Goal: Complete application form

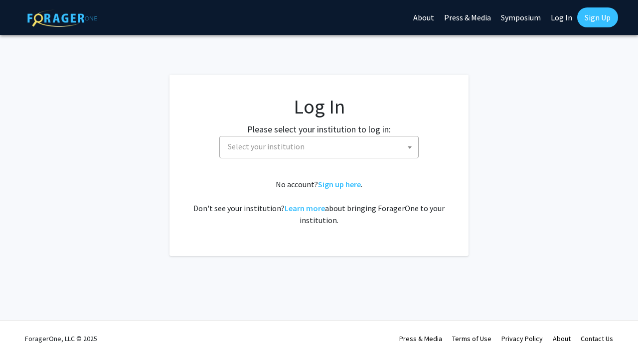
select select
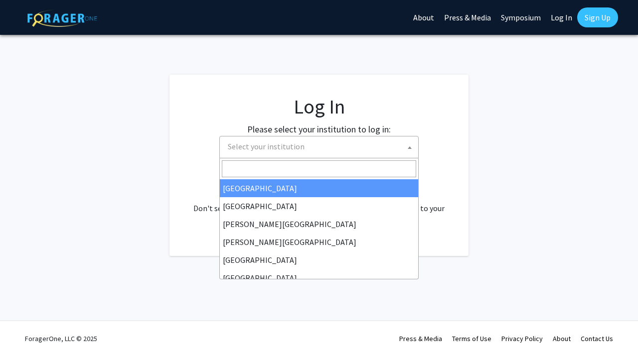
click at [337, 148] on span "Select your institution" at bounding box center [321, 147] width 194 height 20
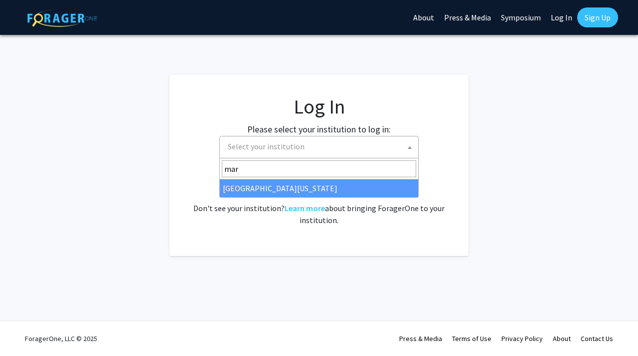
type input "mar"
click at [302, 177] on span "mar" at bounding box center [319, 169] width 198 height 21
select select "31"
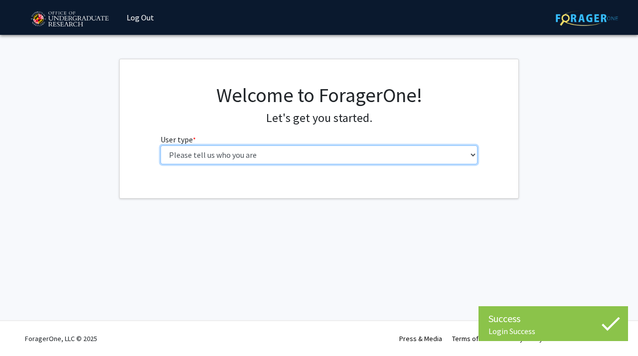
click at [233, 160] on select "Please tell us who you are Undergraduate Student Master's Student Doctoral Cand…" at bounding box center [319, 155] width 318 height 19
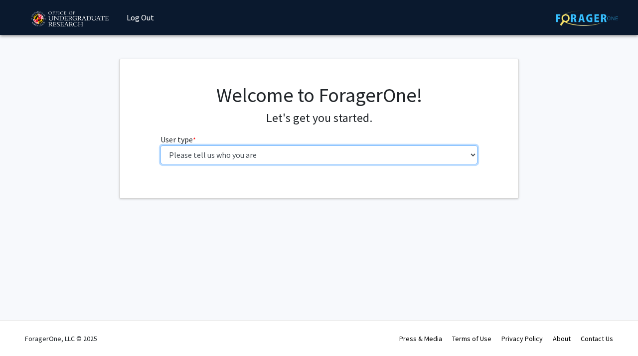
select select "1: undergrad"
click at [160, 146] on select "Please tell us who you are Undergraduate Student Master's Student Doctoral Cand…" at bounding box center [319, 155] width 318 height 19
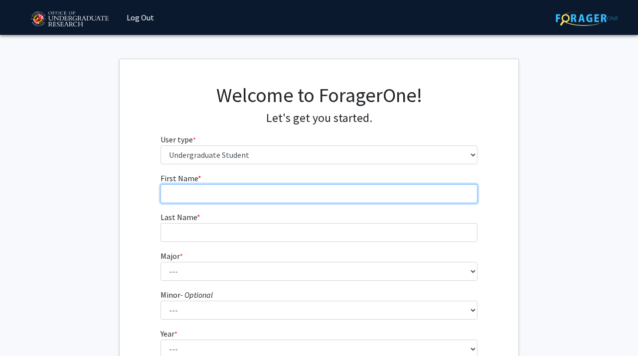
click at [248, 187] on input "First Name * required" at bounding box center [319, 193] width 318 height 19
type input "Mustafa"
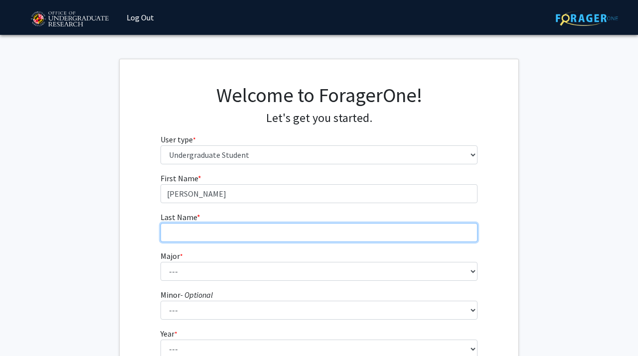
click at [237, 236] on input "Last Name * required" at bounding box center [319, 232] width 318 height 19
type input "Atif"
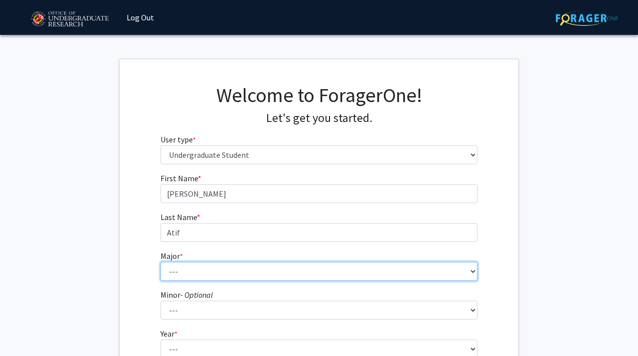
click at [211, 277] on select "--- Accounting Aerospace Engineering African American and Africana Studies Agri…" at bounding box center [319, 271] width 318 height 19
select select "17: 2318"
click at [160, 262] on select "--- Accounting Aerospace Engineering African American and Africana Studies Agri…" at bounding box center [319, 271] width 318 height 19
click at [235, 266] on select "--- Accounting Aerospace Engineering African American and Africana Studies Agri…" at bounding box center [319, 271] width 318 height 19
click at [160, 262] on select "--- Accounting Aerospace Engineering African American and Africana Studies Agri…" at bounding box center [319, 271] width 318 height 19
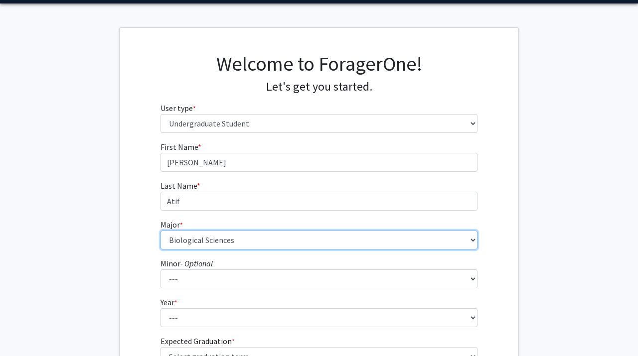
scroll to position [99, 0]
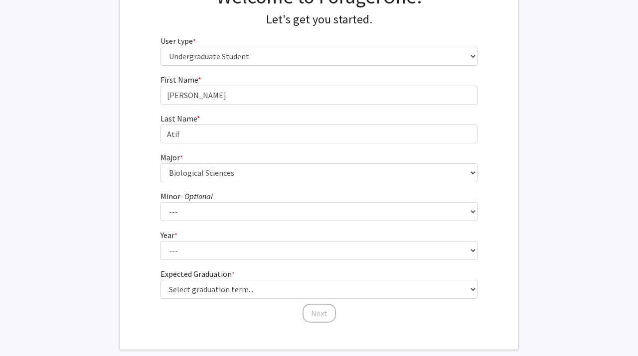
click at [214, 262] on form "First Name * required Mustafa Last Name * required Atif Major * required --- Ac…" at bounding box center [319, 194] width 318 height 240
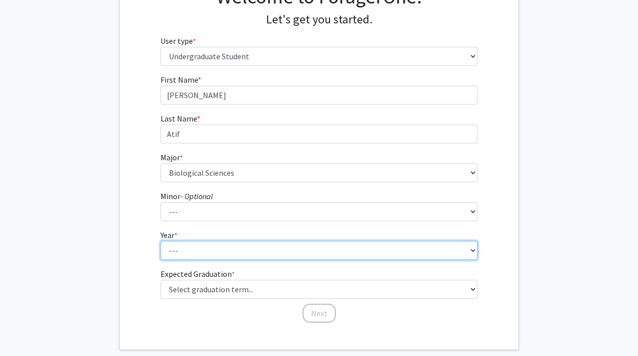
click at [214, 259] on select "--- First-year Sophomore Junior Senior Postbaccalaureate Certificate" at bounding box center [319, 250] width 318 height 19
select select "1: first-year"
click at [160, 241] on select "--- First-year Sophomore Junior Senior Postbaccalaureate Certificate" at bounding box center [319, 250] width 318 height 19
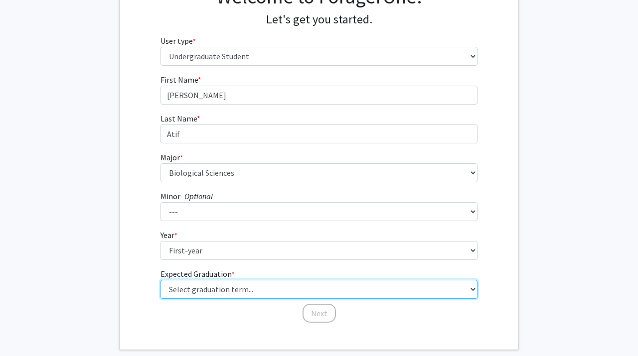
click at [230, 291] on select "Select graduation term... Spring 2025 Summer 2025 Fall 2025 Winter 2025 Spring …" at bounding box center [319, 289] width 318 height 19
select select "17: spring_2029"
click at [160, 280] on select "Select graduation term... Spring 2025 Summer 2025 Fall 2025 Winter 2025 Spring …" at bounding box center [319, 289] width 318 height 19
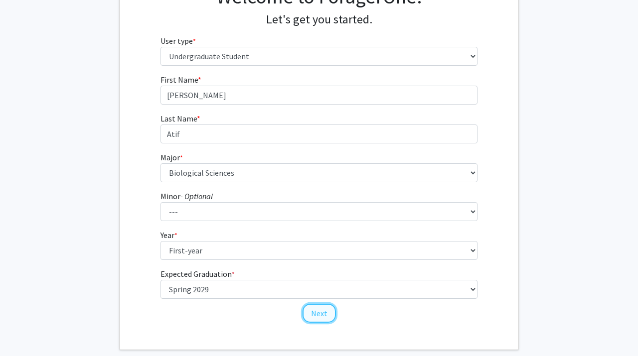
click at [325, 306] on button "Next" at bounding box center [319, 313] width 33 height 19
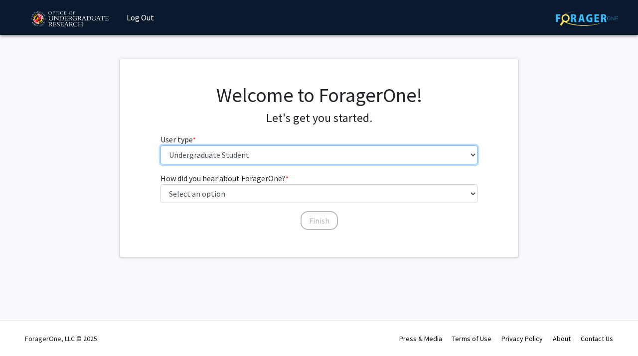
click at [317, 160] on select "Please tell us who you are Undergraduate Student Master's Student Doctoral Cand…" at bounding box center [319, 155] width 318 height 19
click at [160, 146] on select "Please tell us who you are Undergraduate Student Master's Student Doctoral Cand…" at bounding box center [319, 155] width 318 height 19
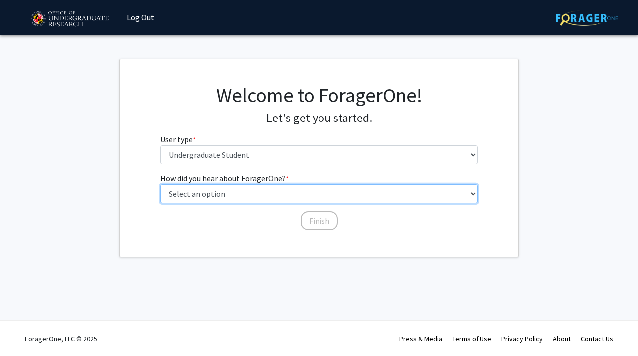
click at [302, 195] on select "Select an option Peer/student recommendation Faculty/staff recommendation Unive…" at bounding box center [319, 193] width 318 height 19
select select "3: university_website"
click at [160, 184] on select "Select an option Peer/student recommendation Faculty/staff recommendation Unive…" at bounding box center [319, 193] width 318 height 19
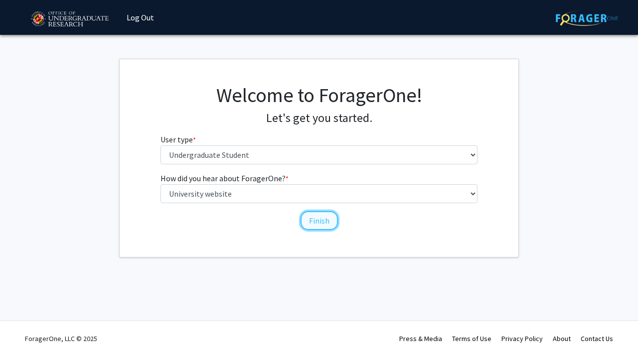
click at [308, 219] on button "Finish" at bounding box center [319, 220] width 37 height 19
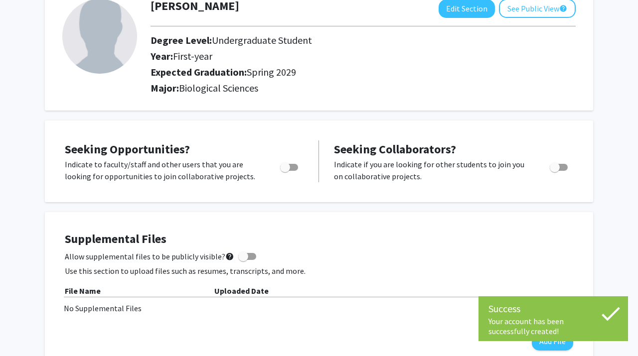
scroll to position [86, 0]
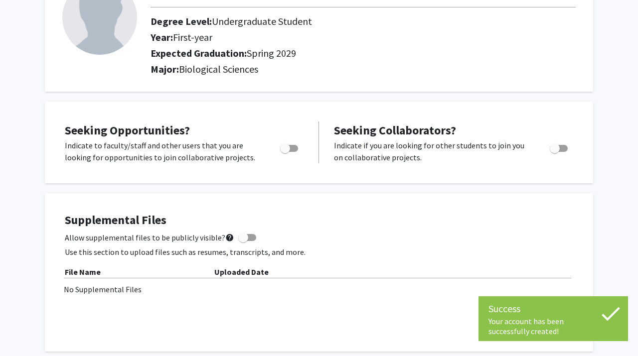
click at [282, 147] on span "Toggle" at bounding box center [285, 149] width 10 height 10
click at [285, 152] on input "Are you actively seeking opportunities?" at bounding box center [285, 152] width 0 height 0
checkbox input "true"
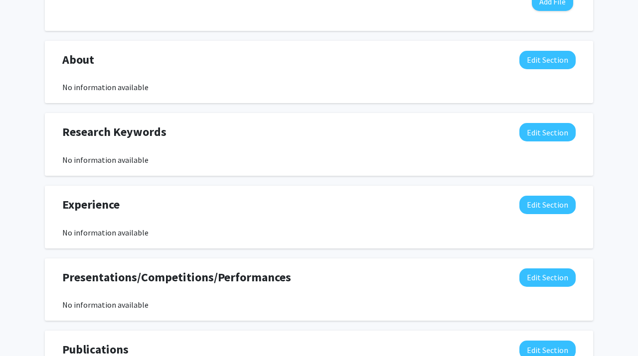
scroll to position [0, 0]
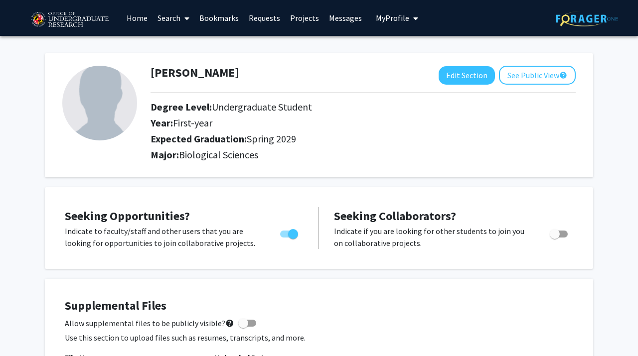
click at [394, 137] on h2 "Expected Graduation: Spring 2029" at bounding box center [350, 139] width 399 height 12
click at [525, 79] on button "See Public View help" at bounding box center [537, 75] width 77 height 19
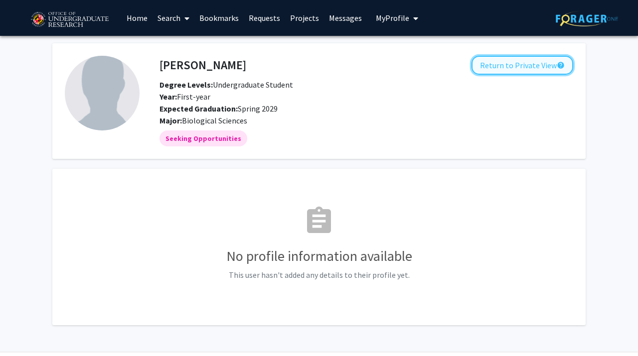
click at [535, 73] on button "Return to Private View help" at bounding box center [523, 65] width 102 height 19
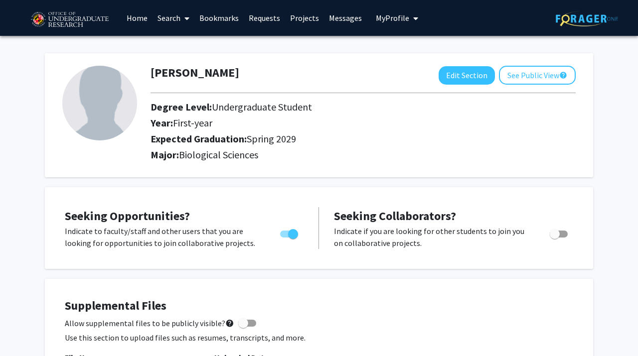
click at [303, 19] on link "Projects" at bounding box center [304, 17] width 39 height 35
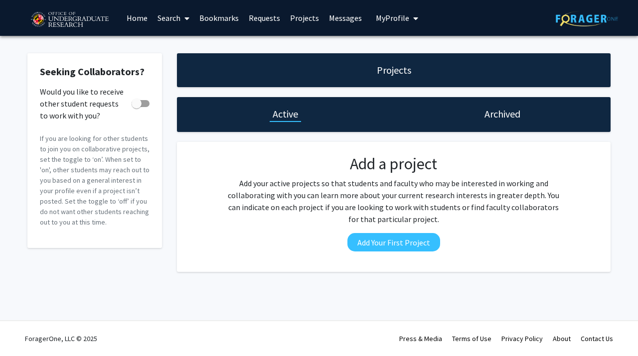
click at [502, 107] on h1 "Archived" at bounding box center [502, 114] width 36 height 14
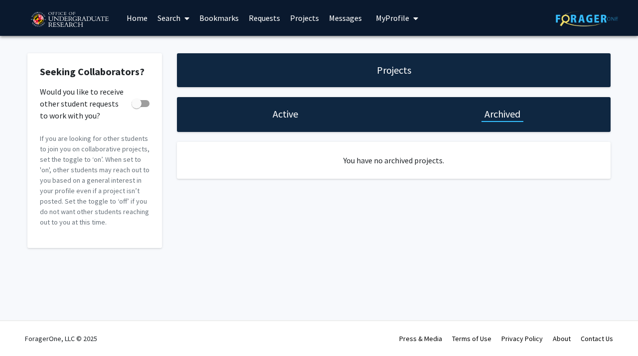
click at [158, 18] on link "Search" at bounding box center [174, 17] width 42 height 35
click at [179, 46] on span "Faculty/Staff" at bounding box center [189, 46] width 73 height 20
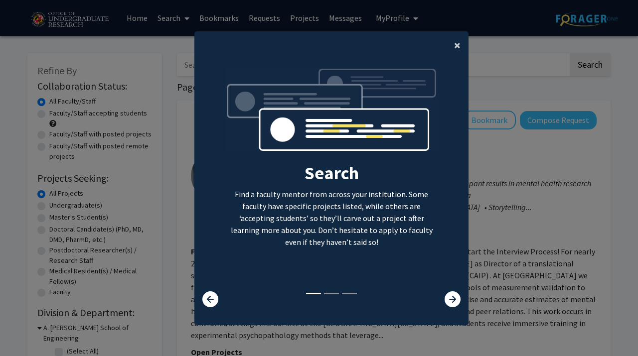
click at [452, 40] on button "×" at bounding box center [457, 45] width 22 height 28
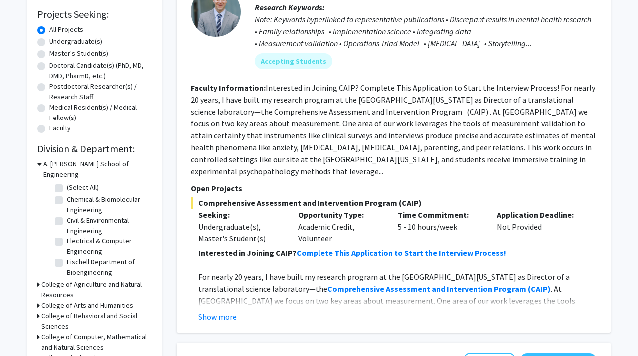
scroll to position [166, 0]
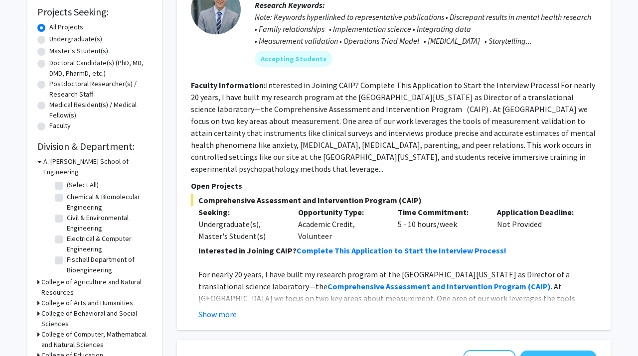
click at [49, 39] on label "Undergraduate(s)" at bounding box center [75, 39] width 53 height 10
click at [49, 39] on input "Undergraduate(s)" at bounding box center [52, 37] width 6 height 6
radio input "true"
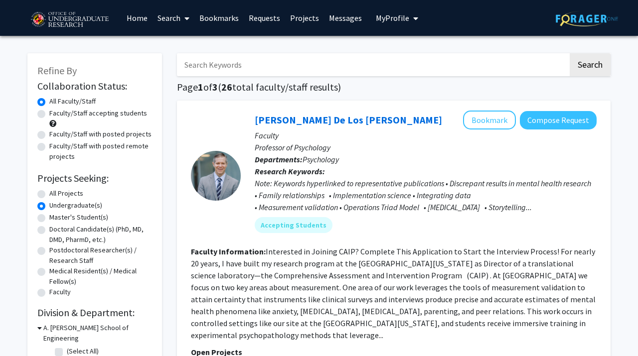
click at [103, 116] on label "Faculty/Staff accepting students" at bounding box center [98, 113] width 98 height 10
click at [56, 115] on input "Faculty/Staff accepting students" at bounding box center [52, 111] width 6 height 6
radio input "true"
click at [131, 13] on link "Home" at bounding box center [137, 17] width 31 height 35
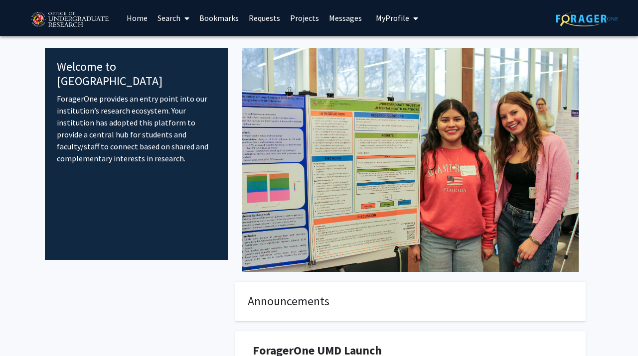
click at [404, 24] on button "My Profile" at bounding box center [397, 18] width 48 height 36
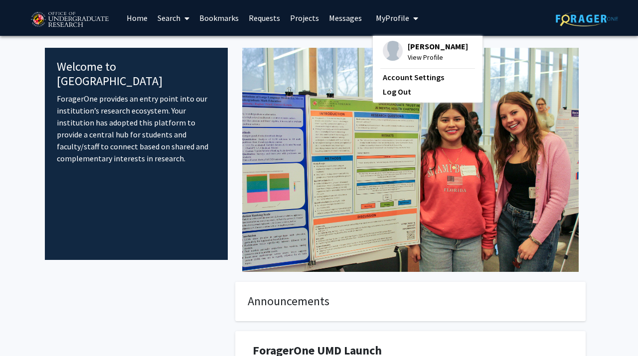
click at [402, 47] on div "Mustafa Atif View Profile" at bounding box center [425, 52] width 85 height 22
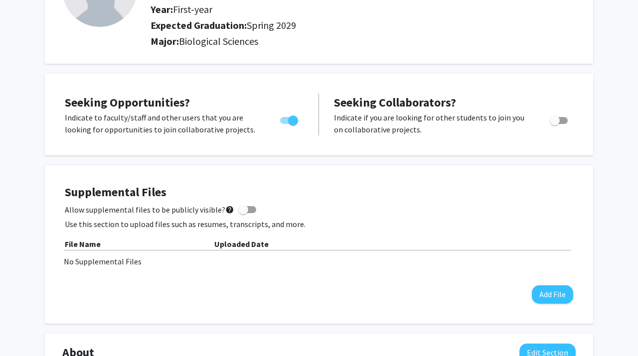
scroll to position [120, 0]
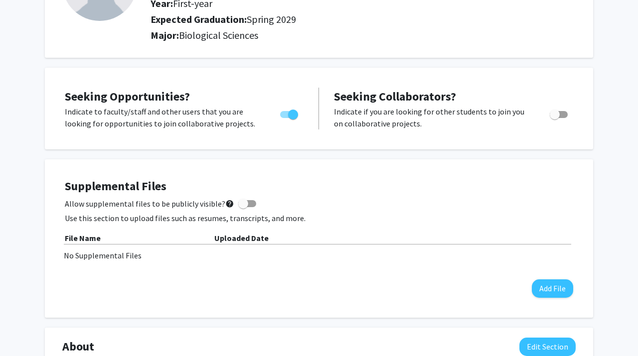
click at [107, 212] on p "Use this section to upload files such as resumes, transcripts, and more." at bounding box center [319, 218] width 508 height 12
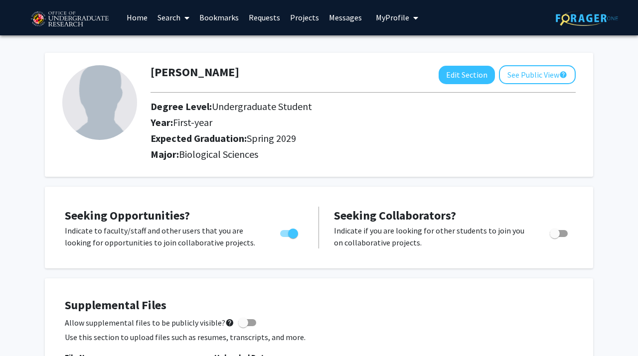
scroll to position [0, 0]
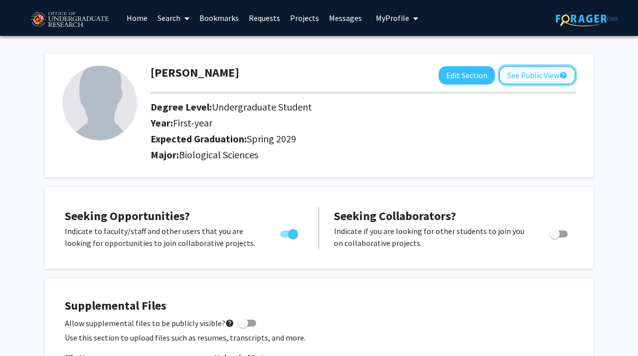
click at [565, 76] on mat-icon "help" at bounding box center [563, 75] width 8 height 12
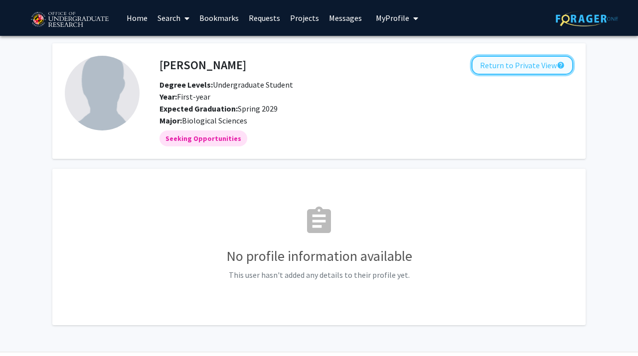
click at [549, 69] on button "Return to Private View help" at bounding box center [523, 65] width 102 height 19
